Goal: Obtain resource: Download file/media

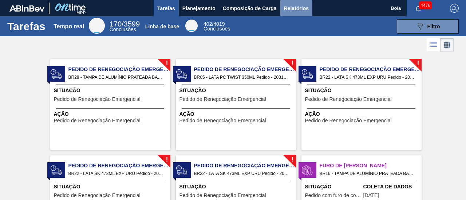
click at [299, 8] on font "Relatórios" at bounding box center [296, 8] width 25 height 6
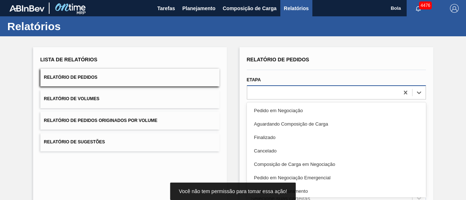
click at [266, 94] on div "option Pedido em Negociação focused, 1 of 20. 20 results available. Use Up and …" at bounding box center [336, 92] width 179 height 14
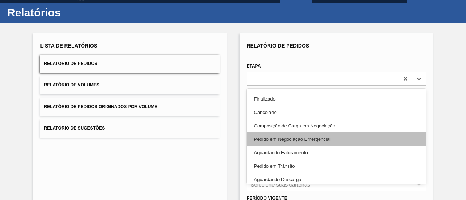
scroll to position [36, 0]
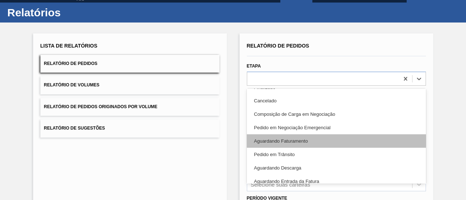
click at [274, 135] on div "Aguardando Faturamento" at bounding box center [336, 141] width 179 height 13
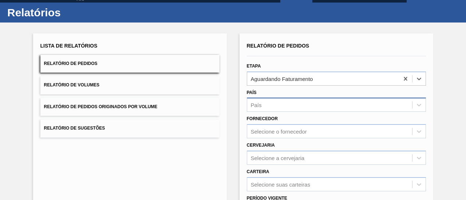
click at [262, 104] on div "País" at bounding box center [329, 105] width 165 height 11
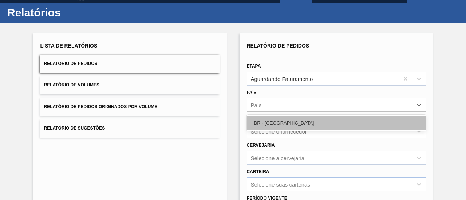
click at [268, 123] on font "BR - [GEOGRAPHIC_DATA]" at bounding box center [284, 122] width 60 height 5
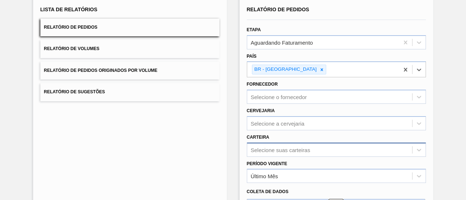
click at [263, 151] on div "Selecione suas carteiras" at bounding box center [336, 150] width 179 height 14
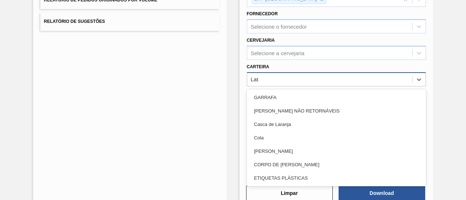
type input "Lata"
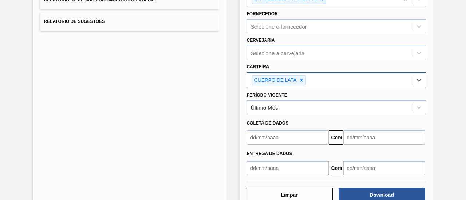
type input "a"
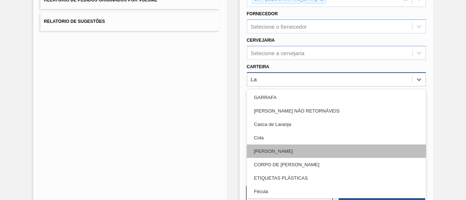
type input "Lat"
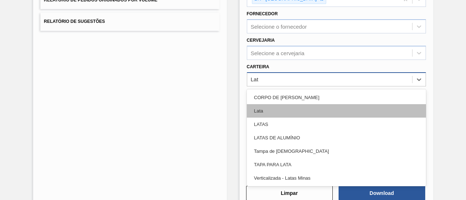
click at [263, 108] on div "Lata" at bounding box center [336, 110] width 179 height 13
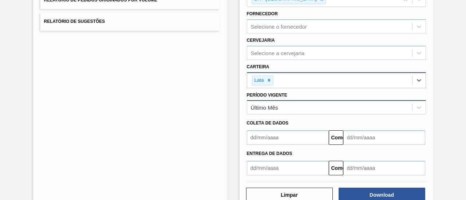
click at [267, 111] on div "Último Mês" at bounding box center [329, 108] width 165 height 11
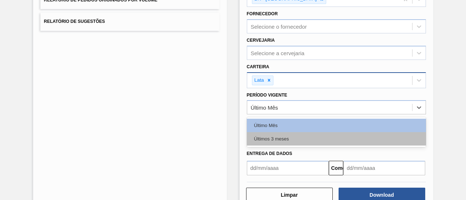
click at [263, 138] on font "Últimos 3 meses" at bounding box center [271, 138] width 35 height 5
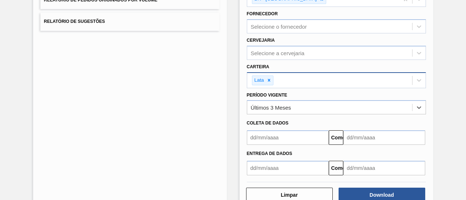
click at [267, 131] on input "text" at bounding box center [288, 138] width 82 height 15
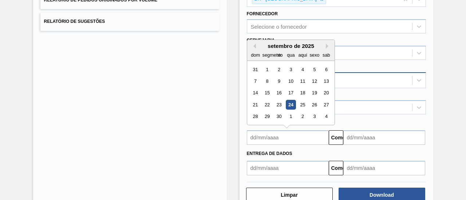
click at [283, 109] on div "21 22 23 24 25 26 27" at bounding box center [290, 105] width 83 height 12
drag, startPoint x: 288, startPoint y: 105, endPoint x: 323, endPoint y: 122, distance: 38.6
click at [289, 105] on font "24" at bounding box center [290, 104] width 5 height 5
type input "[DATE]"
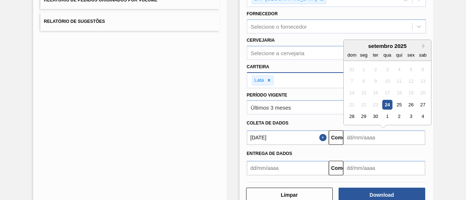
click at [352, 138] on input "text" at bounding box center [384, 138] width 82 height 15
click at [424, 45] on button "Próximo mês" at bounding box center [424, 46] width 5 height 5
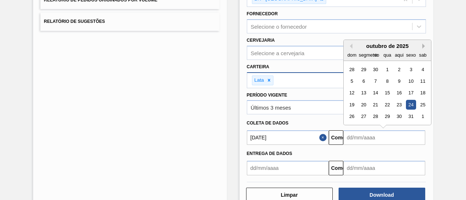
click at [424, 46] on button "Próximo mês" at bounding box center [424, 46] width 5 height 5
click at [359, 114] on div "24" at bounding box center [363, 117] width 10 height 10
type input "[DATE]"
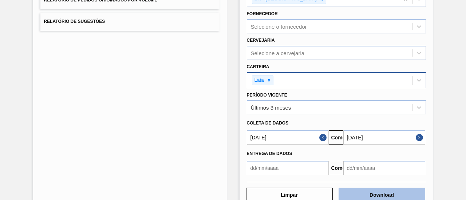
click at [396, 198] on button "Download" at bounding box center [381, 195] width 87 height 15
